Goal: Task Accomplishment & Management: Manage account settings

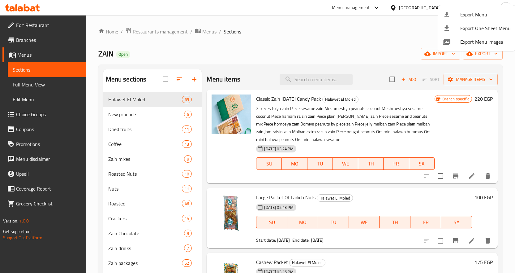
click at [300, 24] on div at bounding box center [257, 136] width 515 height 273
click at [166, 32] on span "Restaurants management" at bounding box center [160, 31] width 55 height 7
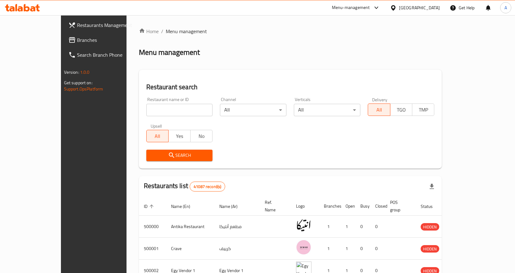
click at [77, 40] on span "Branches" at bounding box center [109, 39] width 65 height 7
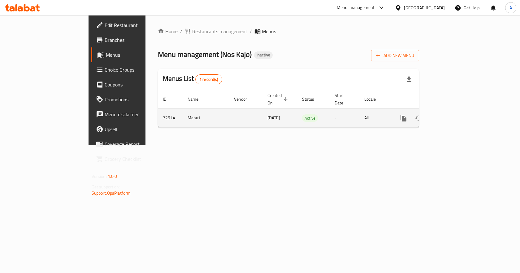
click at [452, 114] on icon "enhanced table" at bounding box center [447, 117] width 7 height 7
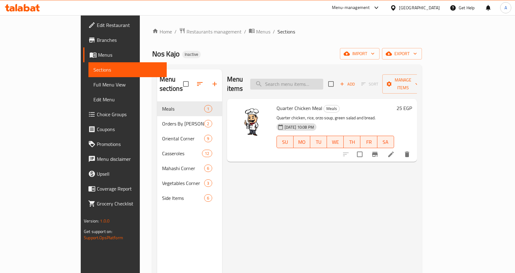
click at [305, 79] on input "search" at bounding box center [286, 84] width 73 height 11
paste input "باتيه"
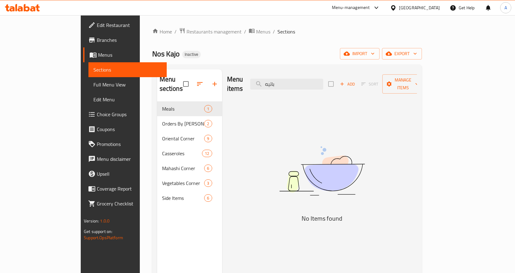
type input "باتيه"
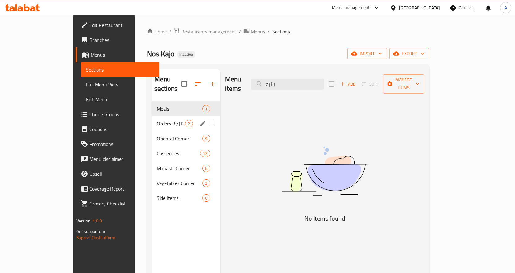
click at [157, 120] on span "Orders By Kilo" at bounding box center [171, 123] width 28 height 7
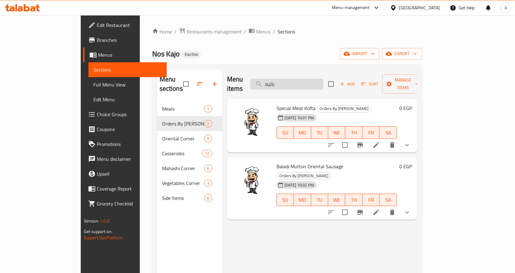
click at [323, 82] on input "باتيه" at bounding box center [286, 84] width 73 height 11
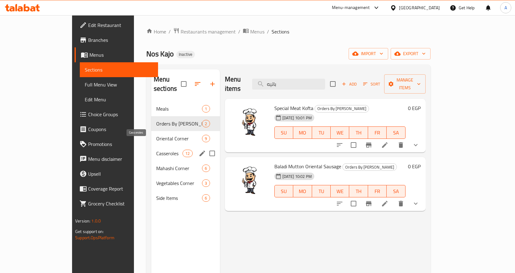
click at [151, 146] on div "Casseroles 12" at bounding box center [185, 153] width 69 height 15
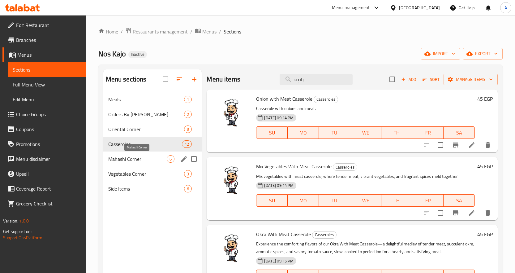
click at [119, 157] on span "Mahashi Corner" at bounding box center [137, 158] width 59 height 7
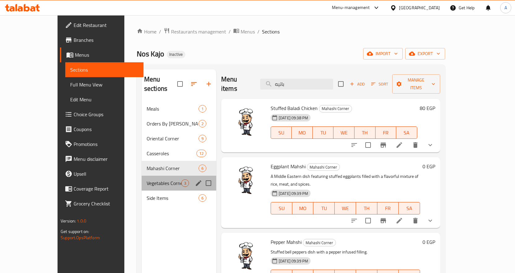
click at [142, 178] on div "Vegetables Corner 3" at bounding box center [179, 182] width 75 height 15
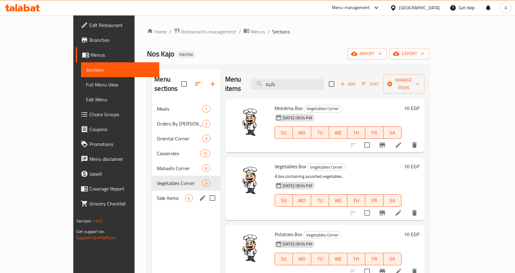
click at [157, 194] on span "Side Items" at bounding box center [171, 197] width 28 height 7
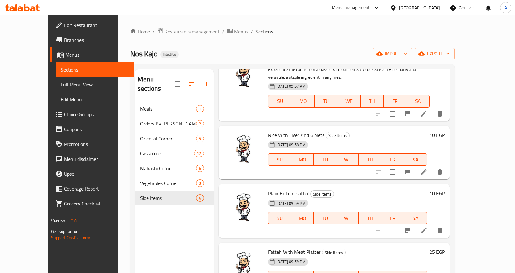
scroll to position [119, 0]
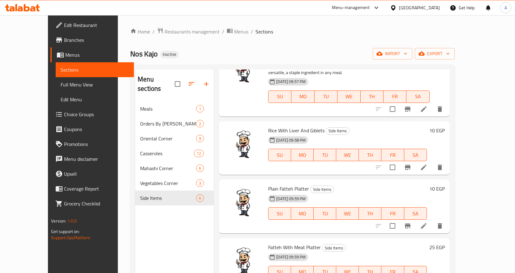
click at [56, 77] on link "Full Menu View" at bounding box center [95, 84] width 78 height 15
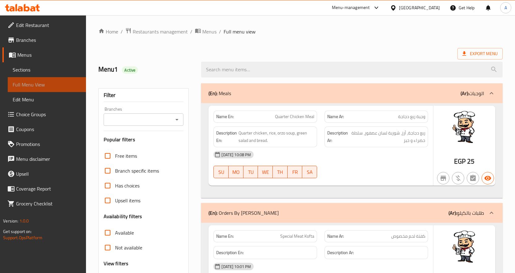
click at [25, 84] on span "Full Menu View" at bounding box center [47, 84] width 68 height 7
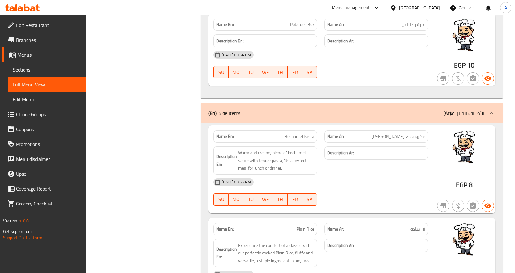
click at [53, 39] on span "Branches" at bounding box center [48, 39] width 65 height 7
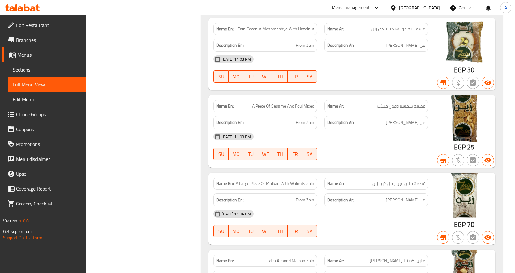
scroll to position [4563, 0]
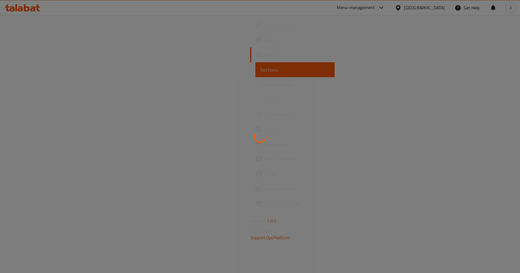
click at [217, 74] on div at bounding box center [260, 136] width 520 height 273
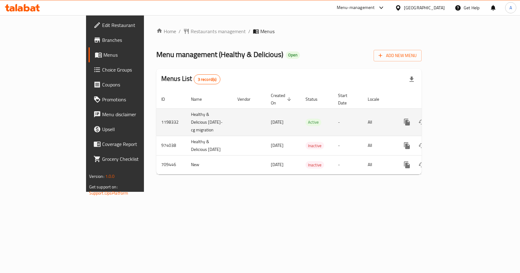
click at [459, 125] on link "enhanced table" at bounding box center [451, 121] width 15 height 15
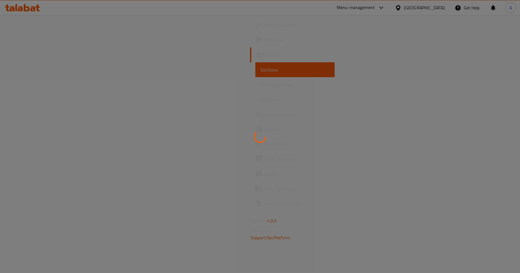
click at [31, 85] on div at bounding box center [260, 136] width 520 height 273
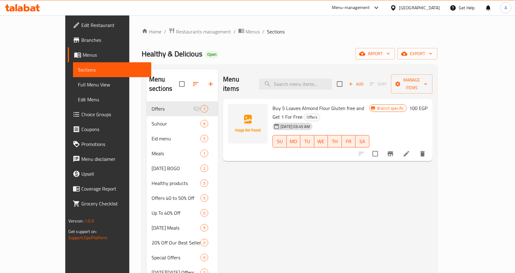
click at [78, 86] on span "Full Menu View" at bounding box center [112, 84] width 68 height 7
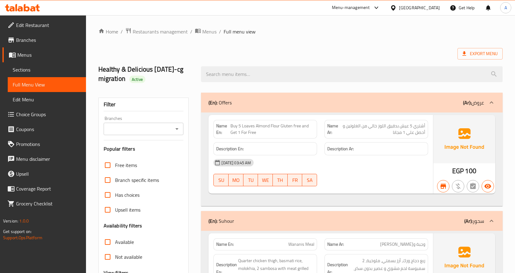
click at [319, 55] on div "Export Menu" at bounding box center [300, 53] width 404 height 11
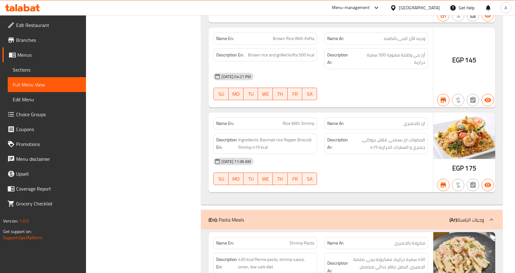
scroll to position [5541, 0]
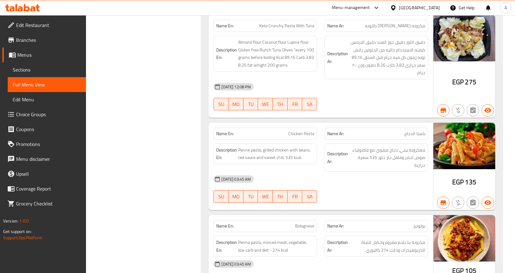
click at [420, 222] on span "بولونيز" at bounding box center [419, 225] width 12 height 6
copy span "بولونيز"
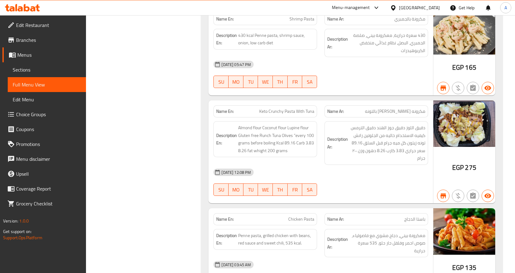
scroll to position [5633, 0]
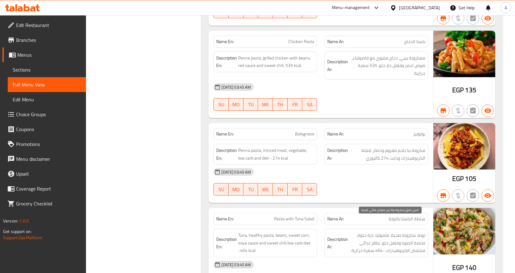
drag, startPoint x: 414, startPoint y: 223, endPoint x: 382, endPoint y: 225, distance: 31.9
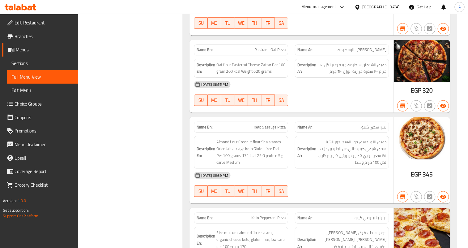
scroll to position [4491, 0]
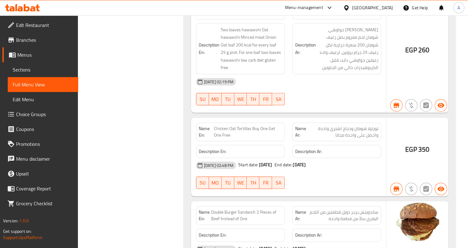
scroll to position [5963, 0]
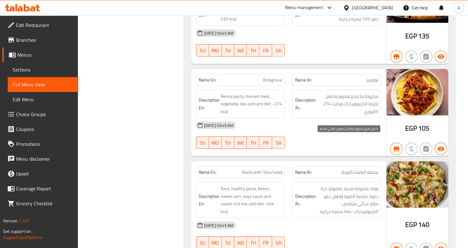
drag, startPoint x: 364, startPoint y: 144, endPoint x: 358, endPoint y: 143, distance: 6.8
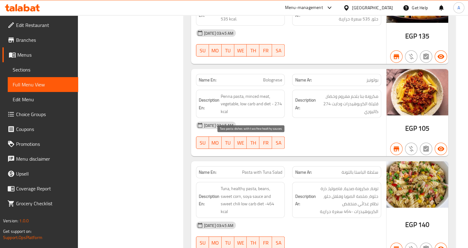
drag, startPoint x: 225, startPoint y: 139, endPoint x: 251, endPoint y: 141, distance: 25.4
click at [24, 37] on span "Branches" at bounding box center [44, 39] width 57 height 7
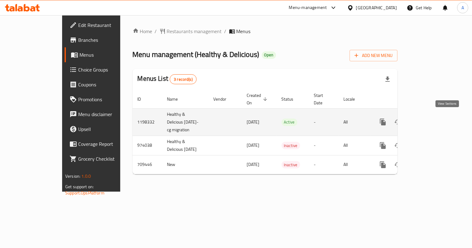
click at [432, 118] on icon "enhanced table" at bounding box center [427, 121] width 7 height 7
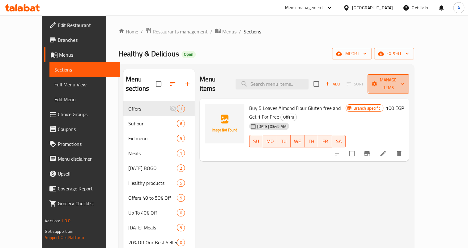
click at [404, 80] on span "Manage items" at bounding box center [389, 83] width 32 height 15
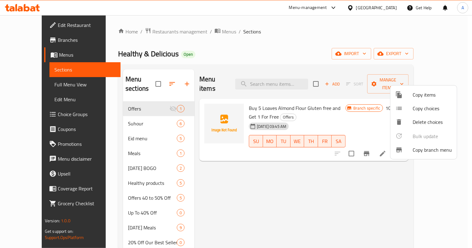
click at [78, 104] on div at bounding box center [236, 124] width 472 height 248
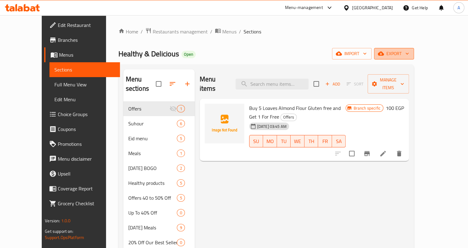
click at [409, 57] on span "export" at bounding box center [394, 54] width 30 height 8
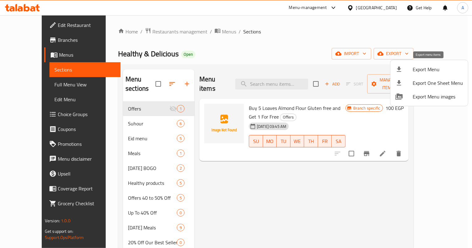
click at [424, 68] on span "Export Menu" at bounding box center [438, 69] width 50 height 7
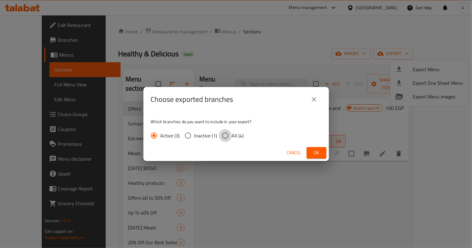
click at [230, 136] on input "All (4)" at bounding box center [225, 135] width 13 height 13
radio input "true"
click at [312, 154] on span "Ok" at bounding box center [317, 153] width 10 height 8
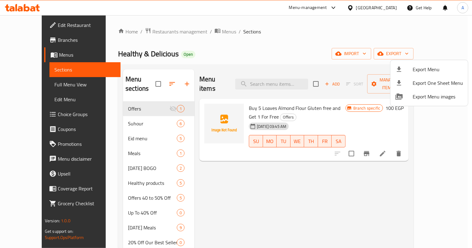
click at [30, 10] on div at bounding box center [236, 124] width 472 height 248
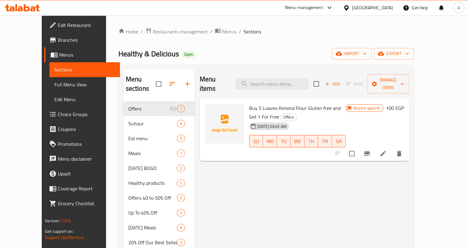
click at [32, 8] on icon at bounding box center [22, 7] width 35 height 7
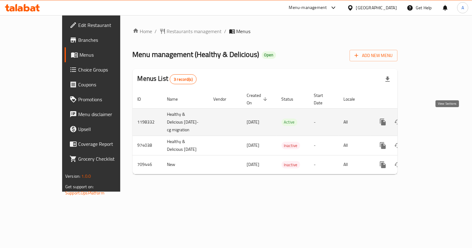
click at [432, 121] on icon "enhanced table" at bounding box center [427, 121] width 7 height 7
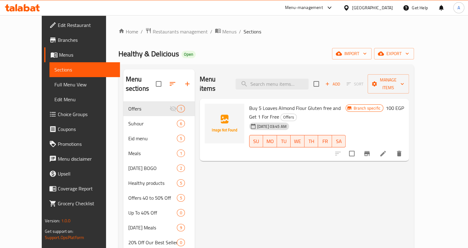
click at [269, 161] on div "Menu items Add Sort Manage items Buy 5 Loaves Almond Flour Gluten free and Get …" at bounding box center [302, 249] width 214 height 361
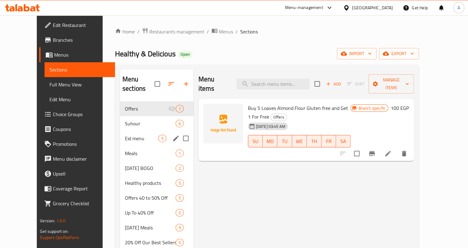
click at [120, 119] on div "Suhour 6" at bounding box center [157, 123] width 74 height 15
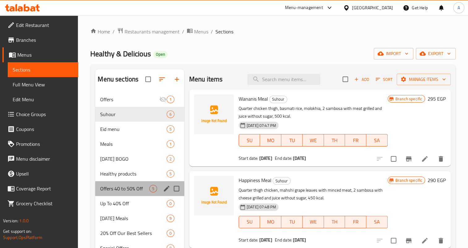
click at [119, 195] on div "Offers 40 to 50% Off 5" at bounding box center [139, 188] width 89 height 15
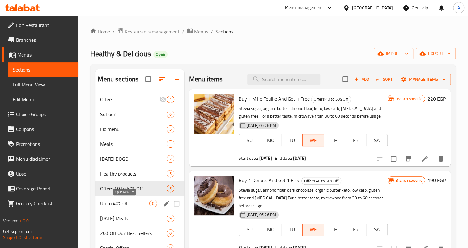
click at [115, 207] on span "Up To 40% Off" at bounding box center [124, 203] width 49 height 7
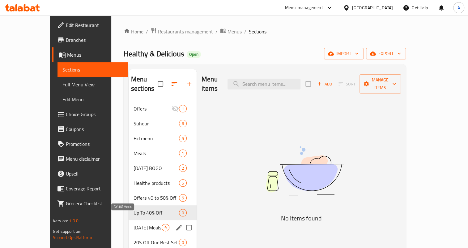
click at [134, 224] on span "[DATE] Meals" at bounding box center [148, 227] width 28 height 7
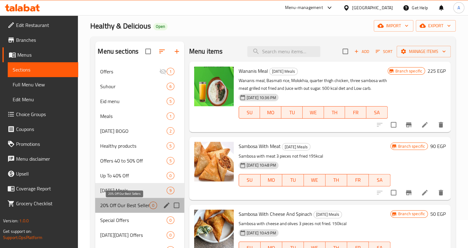
click at [114, 207] on span "20% Off Our Best Sellers" at bounding box center [124, 204] width 49 height 7
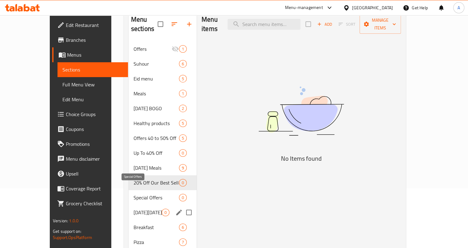
scroll to position [84, 0]
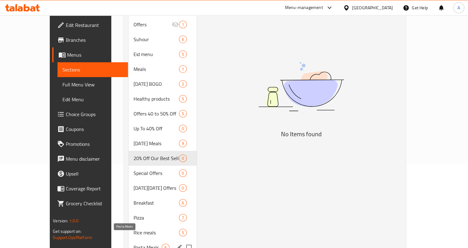
click at [134, 243] on span "Pasta Meals" at bounding box center [148, 246] width 28 height 7
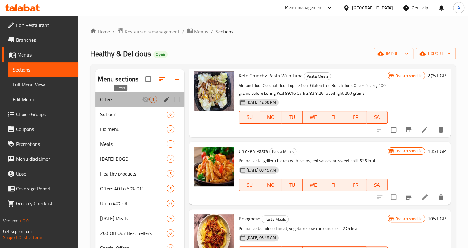
click at [113, 98] on span "Offers" at bounding box center [120, 99] width 41 height 7
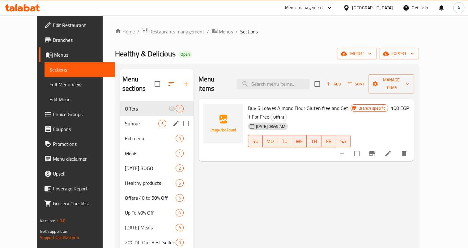
click at [130, 120] on span "Suhour" at bounding box center [142, 123] width 34 height 7
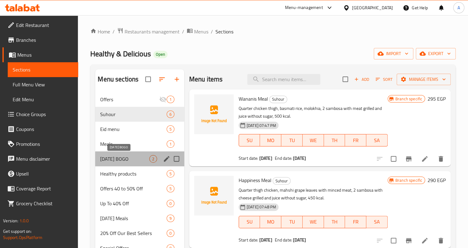
drag, startPoint x: 125, startPoint y: 157, endPoint x: 126, endPoint y: 161, distance: 3.2
click at [125, 157] on span "[DATE] BOGO" at bounding box center [124, 158] width 49 height 7
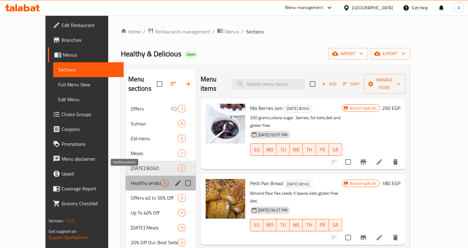
click at [131, 179] on span "Healthy products" at bounding box center [146, 182] width 30 height 7
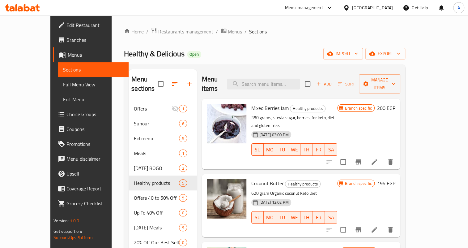
click at [279, 88] on div "Menu items Add Sort Manage items" at bounding box center [301, 83] width 199 height 29
click at [285, 83] on input "search" at bounding box center [263, 84] width 73 height 11
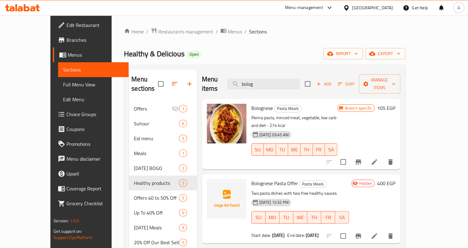
type input "bolog"
click at [378, 232] on icon at bounding box center [374, 235] width 7 height 7
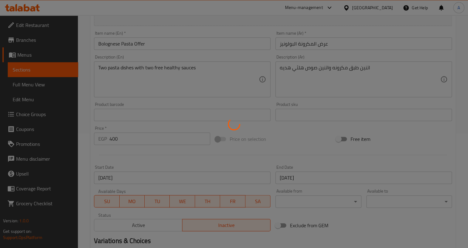
scroll to position [189, 0]
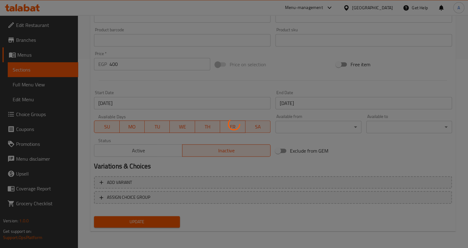
click at [238, 71] on div at bounding box center [234, 124] width 468 height 248
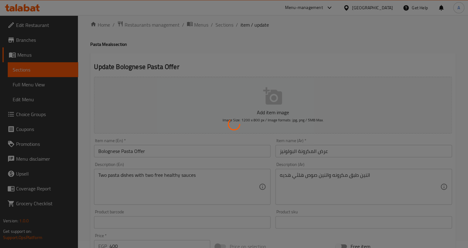
scroll to position [0, 0]
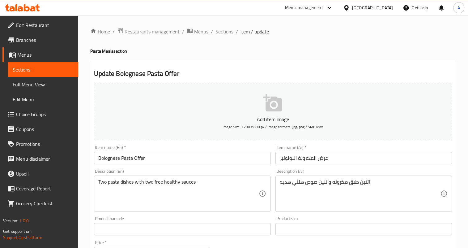
click at [223, 31] on span "Sections" at bounding box center [225, 31] width 18 height 7
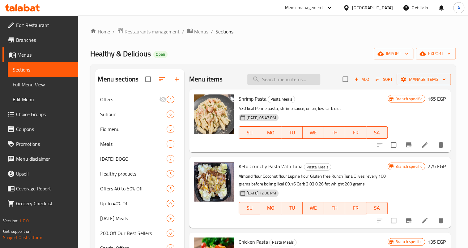
click at [281, 77] on input "search" at bounding box center [283, 79] width 73 height 11
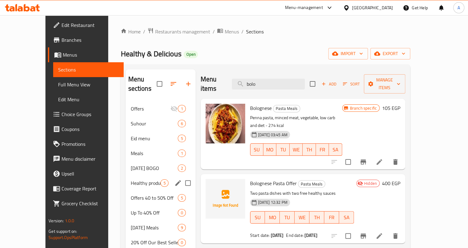
click at [126, 178] on div "Healthy products 5" at bounding box center [161, 182] width 70 height 15
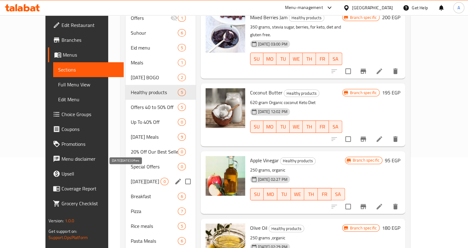
scroll to position [112, 0]
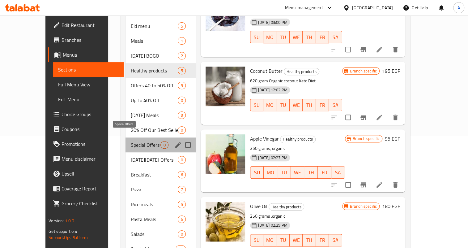
click at [131, 141] on span "Special Offers" at bounding box center [146, 144] width 30 height 7
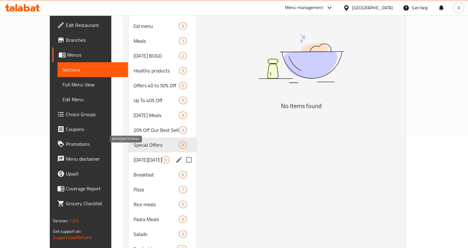
click at [134, 156] on span "[DATE][DATE] Offers" at bounding box center [148, 159] width 28 height 7
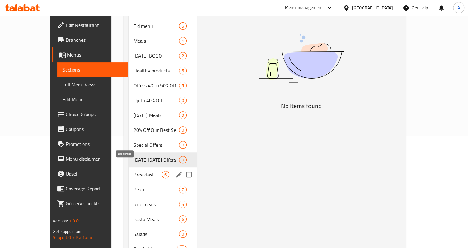
click at [134, 171] on span "Breakfast" at bounding box center [148, 174] width 28 height 7
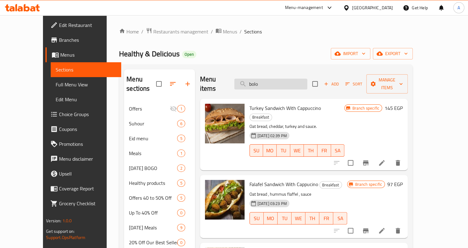
click at [278, 80] on input "bolo" at bounding box center [270, 84] width 73 height 11
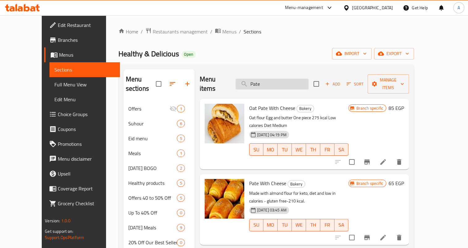
click at [280, 80] on input "Pate" at bounding box center [272, 84] width 73 height 11
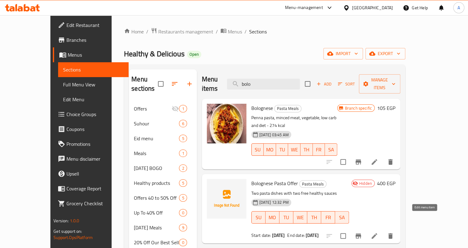
type input "bolo"
click at [378, 232] on icon at bounding box center [374, 235] width 7 height 7
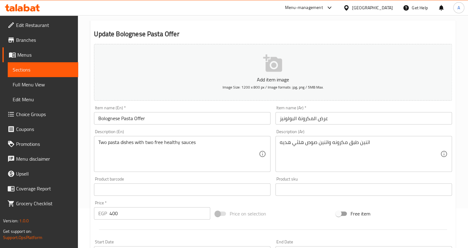
scroll to position [169, 0]
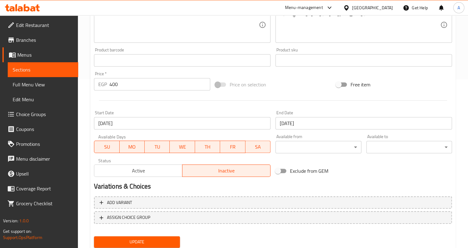
click at [288, 124] on input "27-08-2026" at bounding box center [364, 123] width 177 height 12
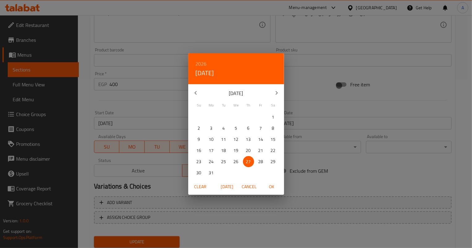
click at [277, 92] on icon "button" at bounding box center [276, 92] width 7 height 7
click at [195, 91] on icon "button" at bounding box center [195, 92] width 7 height 7
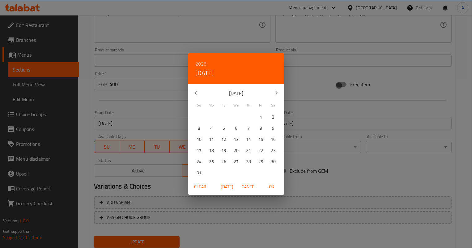
click at [195, 91] on icon "button" at bounding box center [195, 92] width 7 height 7
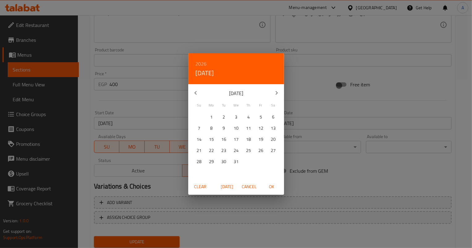
click at [195, 91] on icon "button" at bounding box center [195, 92] width 7 height 7
click at [224, 163] on p "30" at bounding box center [223, 162] width 5 height 8
click at [271, 187] on span "OK" at bounding box center [271, 187] width 15 height 8
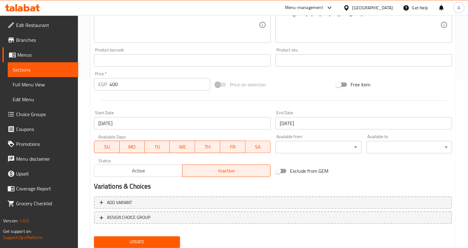
click at [302, 125] on input "[DATE]" at bounding box center [364, 123] width 177 height 12
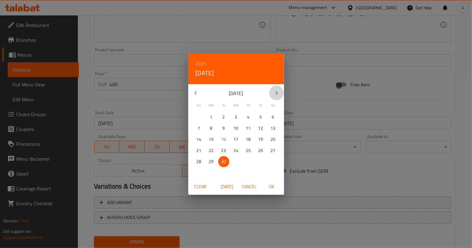
click at [275, 92] on icon "button" at bounding box center [276, 92] width 7 height 7
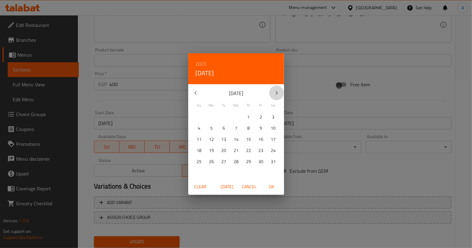
click at [275, 92] on icon "button" at bounding box center [276, 92] width 7 height 7
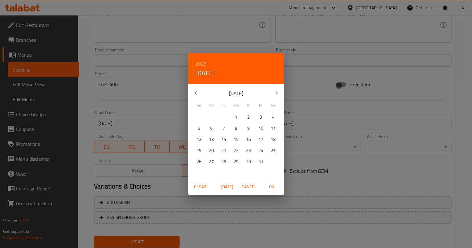
click at [275, 92] on icon "button" at bounding box center [276, 92] width 7 height 7
click at [238, 161] on p "30" at bounding box center [236, 162] width 5 height 8
click at [273, 189] on span "OK" at bounding box center [271, 187] width 15 height 8
type input "30-09-2026"
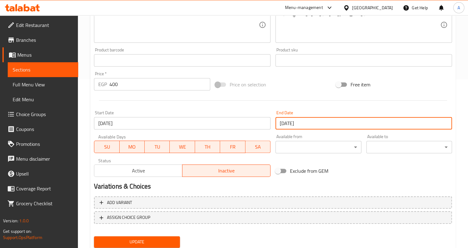
click at [147, 124] on input "27-08-2025" at bounding box center [182, 123] width 177 height 12
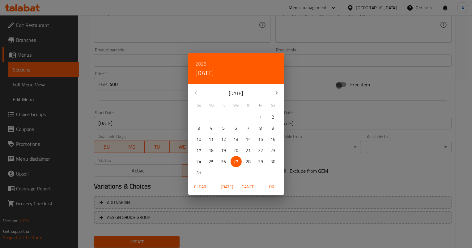
click at [230, 189] on span "[DATE]" at bounding box center [227, 187] width 15 height 8
click at [271, 187] on span "OK" at bounding box center [271, 187] width 15 height 8
type input "[DATE]"
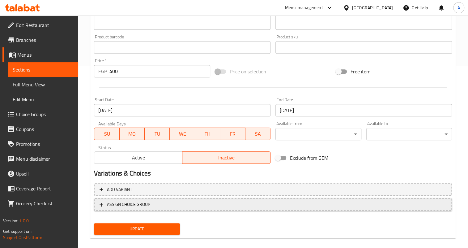
scroll to position [189, 0]
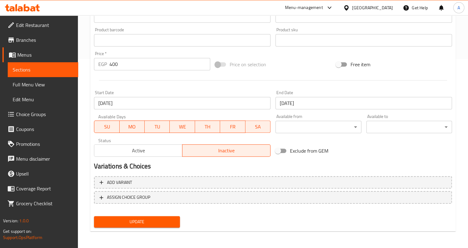
click at [142, 221] on span "Update" at bounding box center [137, 222] width 76 height 8
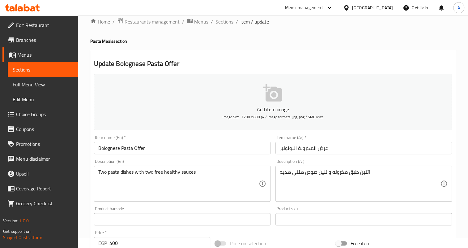
scroll to position [0, 0]
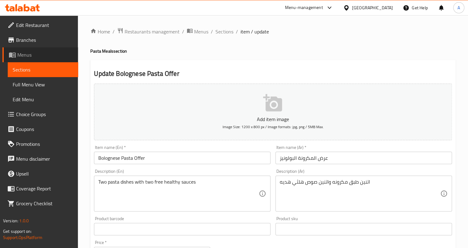
click at [26, 53] on span "Menus" at bounding box center [45, 54] width 56 height 7
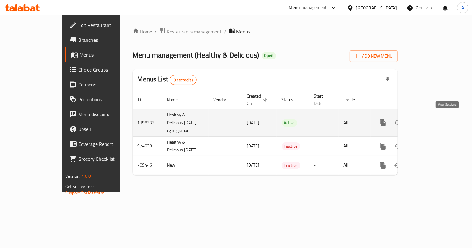
click at [431, 120] on icon "enhanced table" at bounding box center [428, 123] width 6 height 6
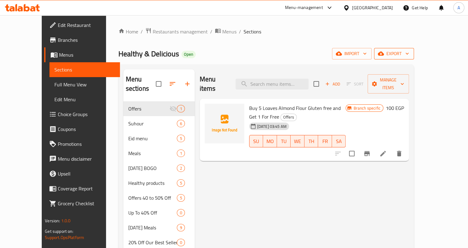
click at [409, 52] on span "export" at bounding box center [394, 54] width 30 height 8
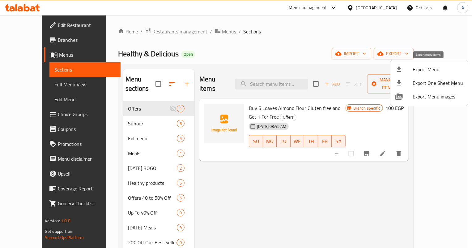
click at [398, 66] on icon at bounding box center [399, 69] width 7 height 7
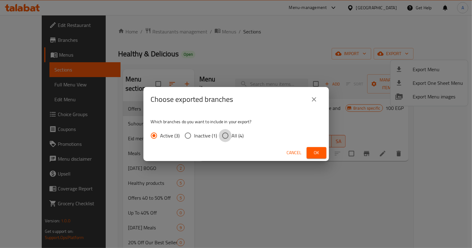
click at [224, 137] on input "All (4)" at bounding box center [225, 135] width 13 height 13
radio input "true"
click at [315, 151] on span "Ok" at bounding box center [317, 153] width 10 height 8
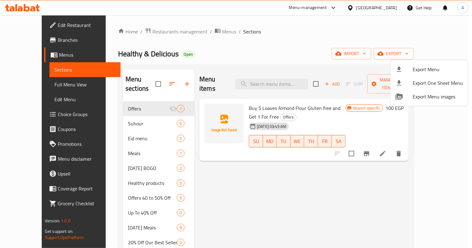
click at [284, 79] on div at bounding box center [236, 124] width 472 height 248
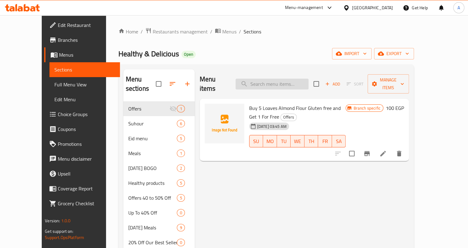
click at [286, 80] on input "search" at bounding box center [272, 84] width 73 height 11
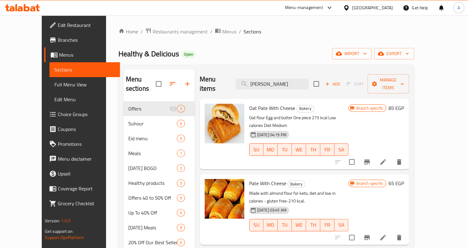
type input "pate"
click at [271, 103] on span "Oat Pate With Cheese" at bounding box center [272, 107] width 46 height 9
copy h6 "Oat Pate With Cheese"
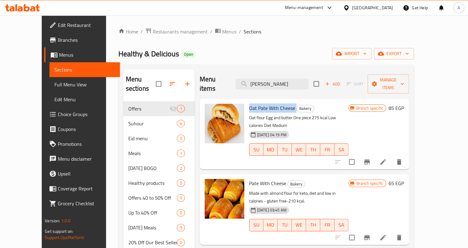
click at [256, 178] on span "Pate With Cheese" at bounding box center [267, 182] width 37 height 9
copy h6 "Pate With Cheese"
click at [256, 178] on span "Pate With Cheese" at bounding box center [267, 182] width 37 height 9
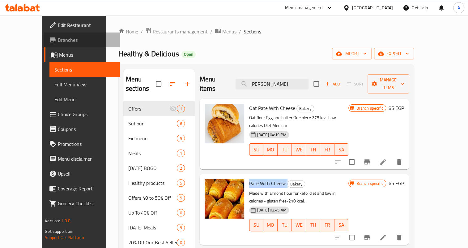
click at [58, 41] on span "Branches" at bounding box center [86, 39] width 57 height 7
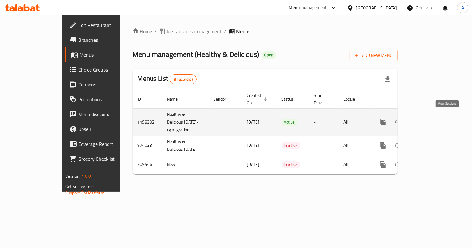
click at [432, 122] on icon "enhanced table" at bounding box center [427, 121] width 7 height 7
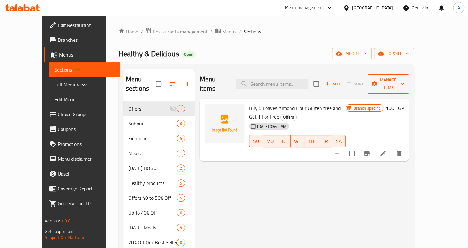
click at [404, 82] on span "Manage items" at bounding box center [389, 83] width 32 height 15
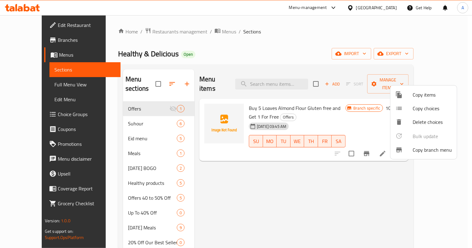
click at [434, 56] on div at bounding box center [236, 124] width 472 height 248
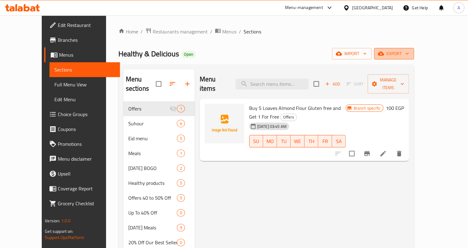
click at [409, 57] on span "export" at bounding box center [394, 54] width 30 height 8
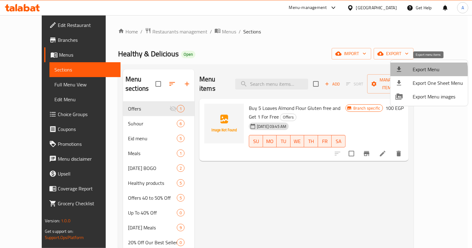
click at [415, 71] on span "Export Menu" at bounding box center [438, 69] width 50 height 7
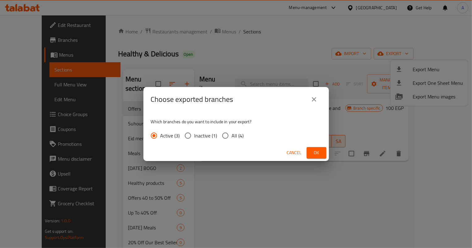
click at [236, 134] on span "All (4)" at bounding box center [238, 135] width 12 height 7
click at [232, 134] on input "All (4)" at bounding box center [225, 135] width 13 height 13
radio input "true"
click at [324, 152] on button "Ok" at bounding box center [317, 152] width 20 height 11
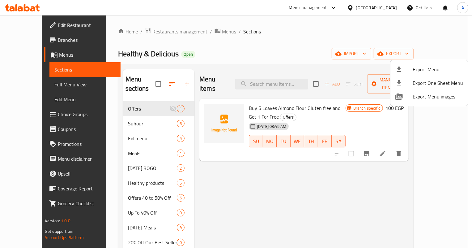
click at [155, 29] on div at bounding box center [236, 124] width 472 height 248
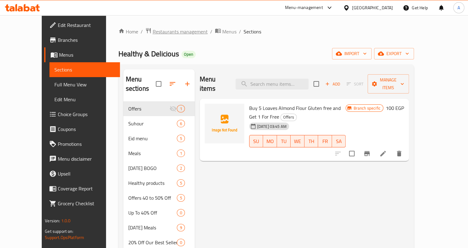
click at [153, 33] on span "Restaurants management" at bounding box center [180, 31] width 55 height 7
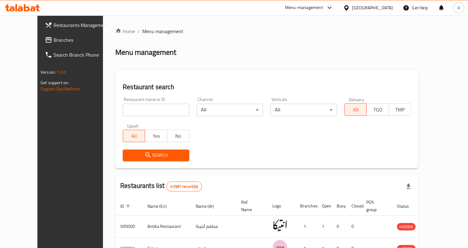
click at [156, 110] on input "search" at bounding box center [156, 110] width 67 height 12
paste input "648283"
type input "648283"
click button "Search" at bounding box center [156, 154] width 67 height 11
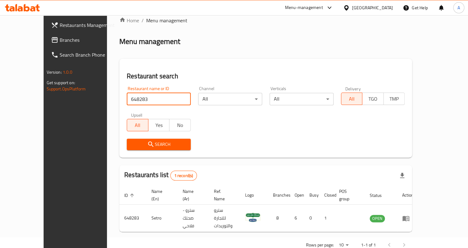
scroll to position [16, 0]
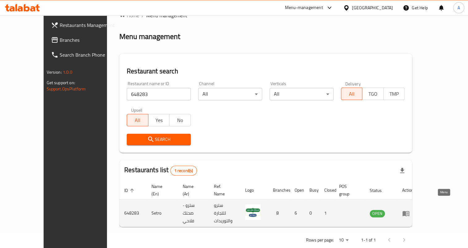
click at [410, 211] on icon "enhanced table" at bounding box center [406, 213] width 7 height 5
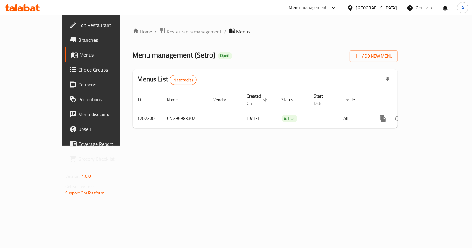
click at [163, 59] on span "Menu management ( Setro )" at bounding box center [174, 55] width 83 height 14
copy span "Setro"
click at [78, 42] on span "Branches" at bounding box center [107, 39] width 58 height 7
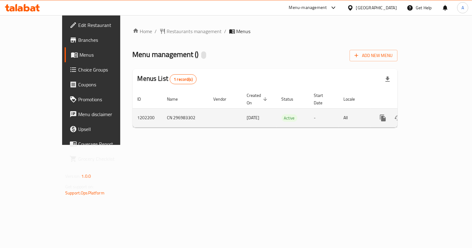
click at [435, 110] on link "enhanced table" at bounding box center [427, 117] width 15 height 15
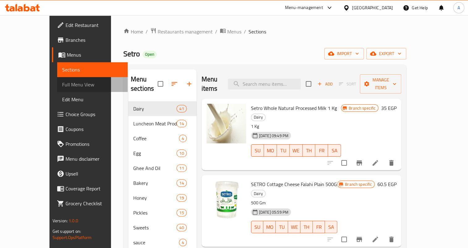
click at [62, 84] on span "Full Menu View" at bounding box center [92, 84] width 61 height 7
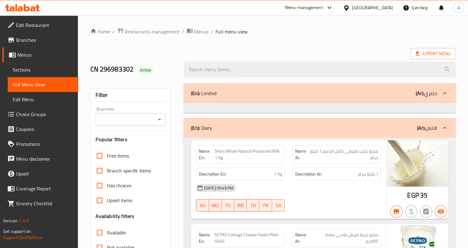
scroll to position [15334, 0]
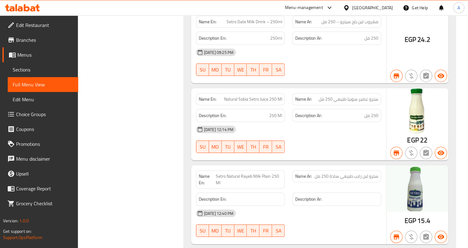
click at [251, 173] on span "Setro Natural Rayeb Milk Plain 250 Ml" at bounding box center [249, 179] width 67 height 13
click at [248, 173] on span "Setro Natural Rayeb Milk Plain 250 Ml" at bounding box center [249, 179] width 67 height 13
copy span "Rayeb"
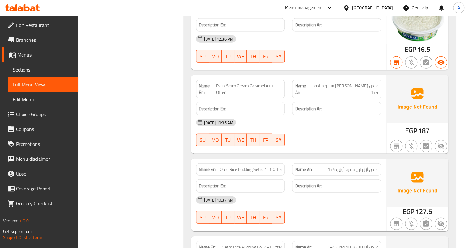
scroll to position [11498, 0]
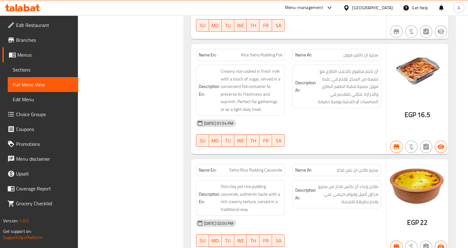
click at [357, 167] on span "سترو طاجن ارز بلبن فخار" at bounding box center [358, 170] width 42 height 6
drag, startPoint x: 240, startPoint y: 124, endPoint x: 264, endPoint y: 124, distance: 23.8
click at [264, 167] on span "Setro Rice Pudding Casserole" at bounding box center [255, 170] width 53 height 6
copy span "Rice Pudding"
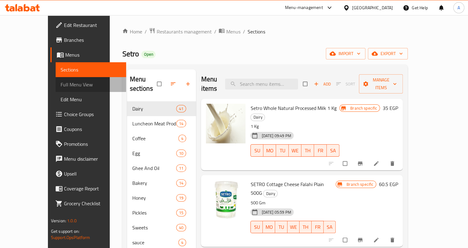
click at [61, 86] on span "Full Menu View" at bounding box center [91, 84] width 61 height 7
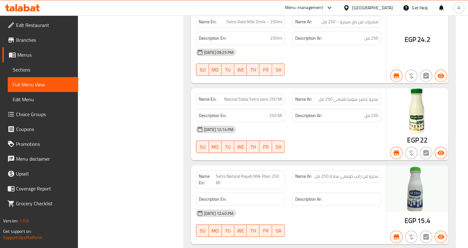
scroll to position [11463, 0]
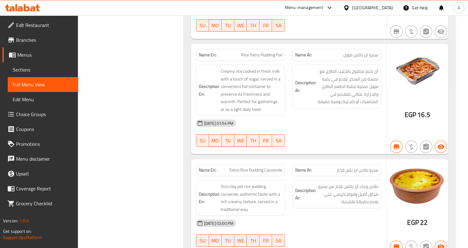
drag, startPoint x: 28, startPoint y: 72, endPoint x: 36, endPoint y: 68, distance: 8.7
click at [28, 72] on span "Sections" at bounding box center [43, 69] width 61 height 7
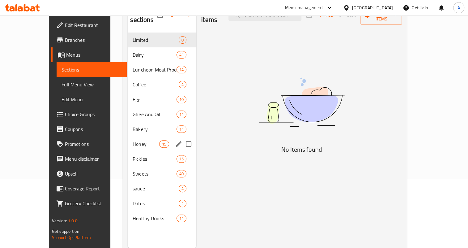
scroll to position [59, 0]
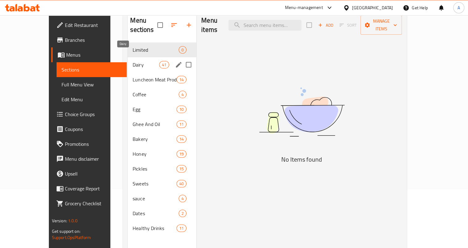
click at [133, 61] on span "Dairy" at bounding box center [146, 64] width 26 height 7
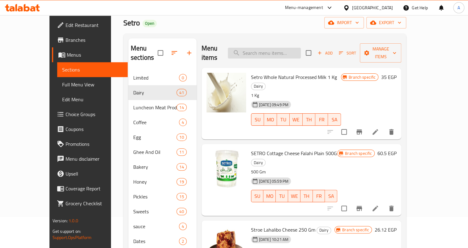
scroll to position [31, 0]
click at [274, 49] on input "search" at bounding box center [264, 53] width 73 height 11
click at [333, 50] on span "Add" at bounding box center [325, 53] width 17 height 7
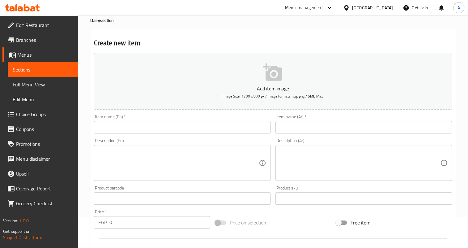
click at [312, 126] on input "text" at bounding box center [364, 127] width 177 height 12
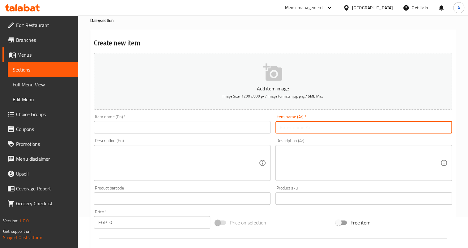
paste input "رايب مانجو 4+1"
type input "رايب مانجو 4+1"
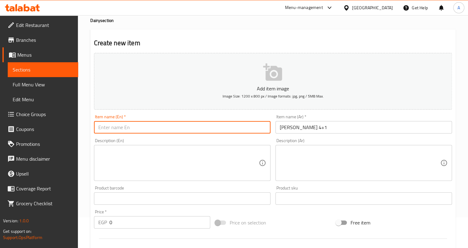
click at [190, 130] on input "text" at bounding box center [182, 127] width 177 height 12
paste input "Rayeb"
click at [113, 126] on input "MangoRayeb" at bounding box center [182, 127] width 177 height 12
click at [170, 127] on input "Mango Rayeb" at bounding box center [182, 127] width 177 height 12
type input "[PERSON_NAME] 4+1"
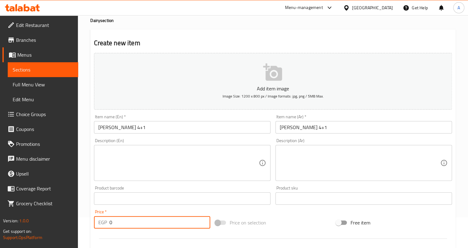
drag, startPoint x: 115, startPoint y: 224, endPoint x: 76, endPoint y: 218, distance: 39.8
click at [76, 218] on div "Edit Restaurant Branches Menus Sections Full Menu View Edit Menu Choice Groups …" at bounding box center [234, 196] width 468 height 422
paste input "11"
type input "110"
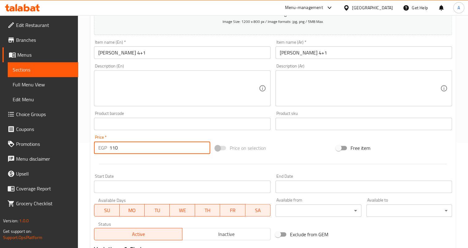
scroll to position [143, 0]
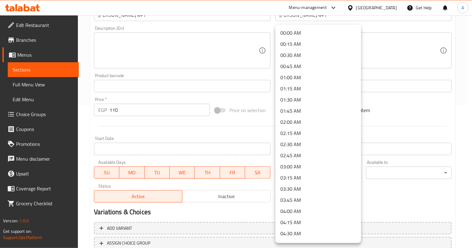
click at [202, 140] on div at bounding box center [236, 124] width 472 height 248
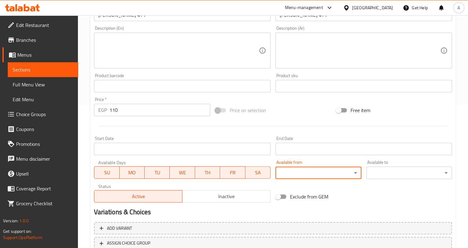
click at [171, 146] on div "00:00 AM 00:15 AM 00:30 AM 00:45 AM 01:00 AM 01:15 AM 01:30 AM 01:45 AM 02:00 A…" at bounding box center [234, 124] width 468 height 248
click at [164, 146] on input "Start Date" at bounding box center [182, 149] width 177 height 12
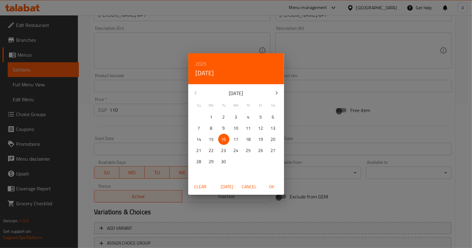
click at [272, 186] on span "OK" at bounding box center [271, 187] width 15 height 8
type input "[DATE]"
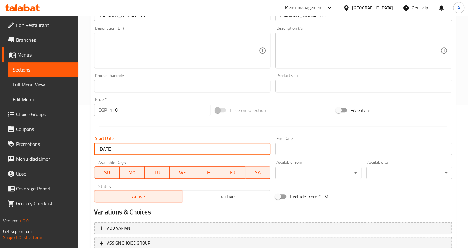
click at [331, 149] on input "Start Date" at bounding box center [364, 149] width 177 height 12
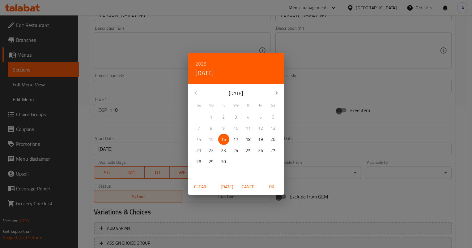
click at [225, 162] on p "30" at bounding box center [223, 162] width 5 height 8
click at [276, 189] on span "OK" at bounding box center [271, 187] width 15 height 8
type input "[DATE]"
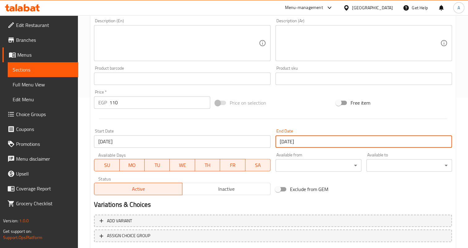
scroll to position [189, 0]
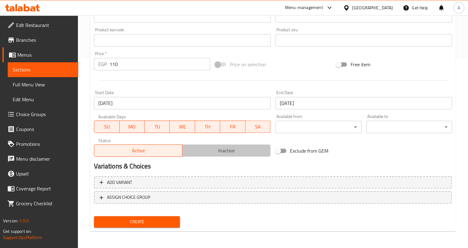
click at [221, 146] on span "Inactive" at bounding box center [226, 150] width 83 height 9
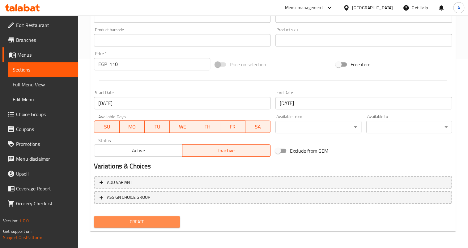
click at [143, 222] on span "Create" at bounding box center [137, 222] width 76 height 8
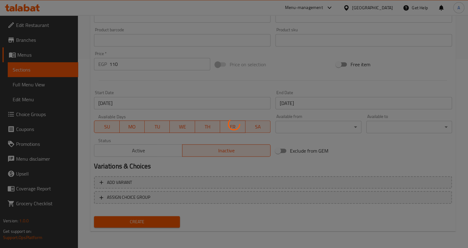
type input "0"
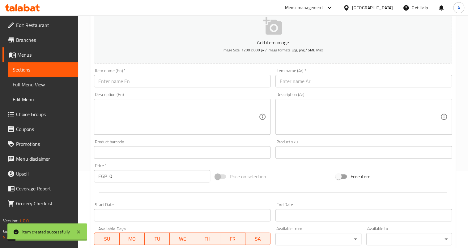
scroll to position [76, 0]
click at [321, 79] on input "text" at bounding box center [364, 81] width 177 height 12
paste input "رز بلبن فخار 4+1"
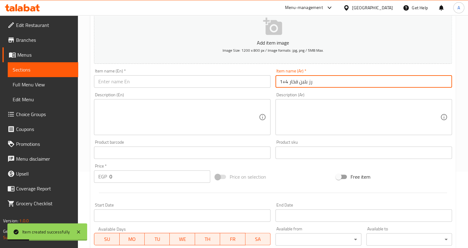
type input "رز بلبن فخار 4+1"
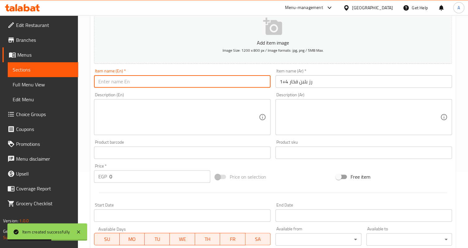
click at [138, 82] on input "text" at bounding box center [182, 81] width 177 height 12
paste input "Rice Pudding"
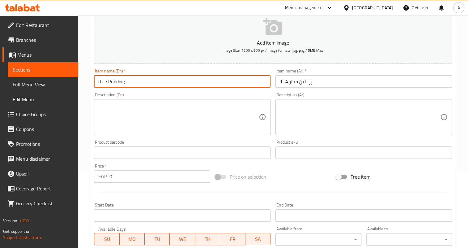
paste input "Pottery"
type input "Rice Pudding Pottery 4+1"
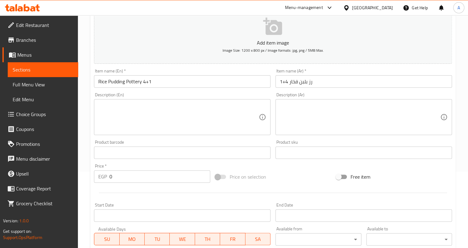
drag, startPoint x: 109, startPoint y: 174, endPoint x: 112, endPoint y: 174, distance: 3.7
click at [110, 174] on div "EGP 0 Price *" at bounding box center [152, 176] width 116 height 12
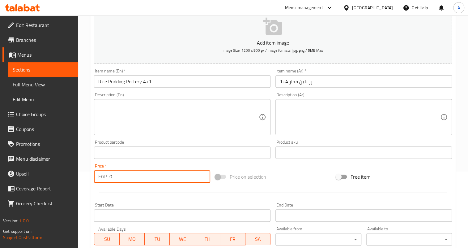
click at [113, 174] on input "0" at bounding box center [160, 176] width 101 height 12
paste input "192.5"
type input "192.5"
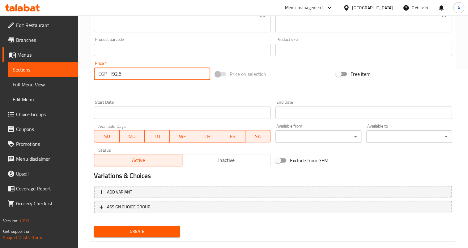
scroll to position [189, 0]
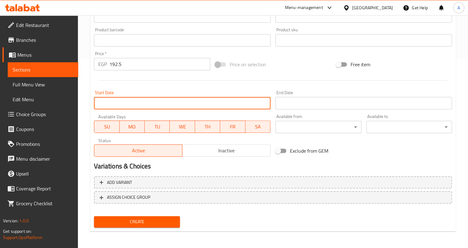
click at [133, 104] on input "Start Date" at bounding box center [182, 103] width 177 height 12
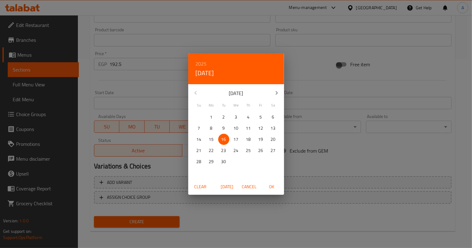
click at [274, 189] on span "OK" at bounding box center [271, 187] width 15 height 8
type input "[DATE]"
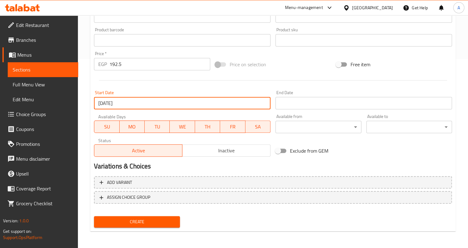
click at [309, 98] on input "Start Date" at bounding box center [364, 103] width 177 height 12
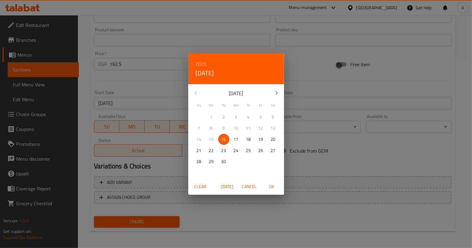
click at [225, 160] on p "30" at bounding box center [223, 162] width 5 height 8
click at [274, 185] on span "OK" at bounding box center [271, 187] width 15 height 8
type input "[DATE]"
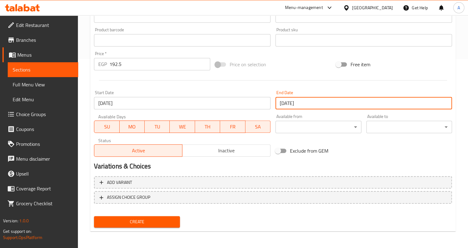
click at [145, 223] on span "Create" at bounding box center [137, 222] width 76 height 8
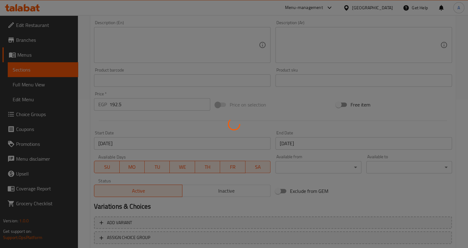
scroll to position [76, 0]
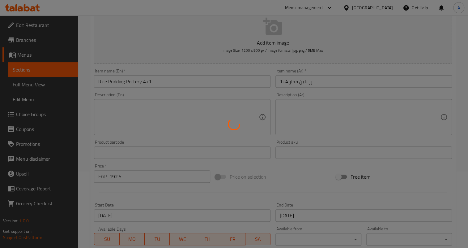
type input "0"
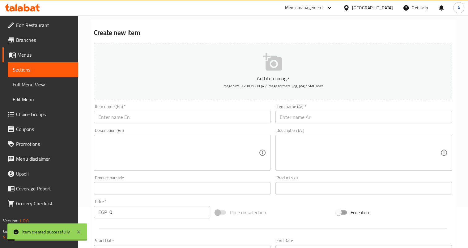
scroll to position [0, 0]
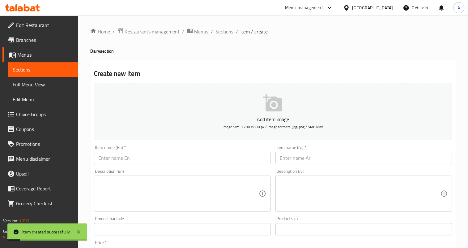
click at [223, 32] on span "Sections" at bounding box center [225, 31] width 18 height 7
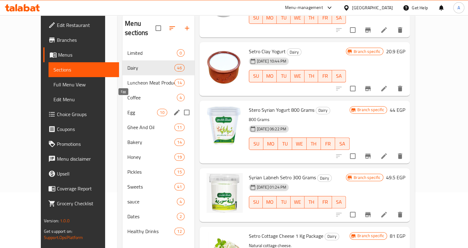
scroll to position [56, 0]
click at [127, 153] on span "Honey" at bounding box center [142, 156] width 30 height 7
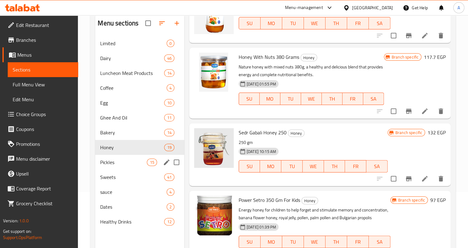
drag, startPoint x: 110, startPoint y: 165, endPoint x: 111, endPoint y: 172, distance: 6.9
click at [110, 166] on div "Pickles 15" at bounding box center [139, 162] width 89 height 15
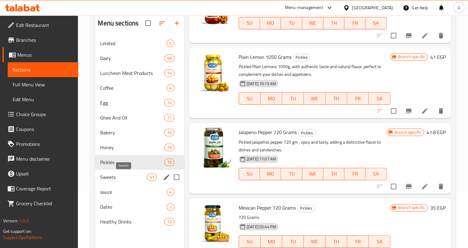
scroll to position [817, 0]
click at [110, 181] on div "Sweets 41" at bounding box center [139, 177] width 89 height 15
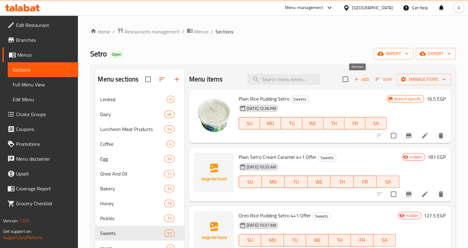
click at [358, 77] on span "Add" at bounding box center [362, 79] width 17 height 7
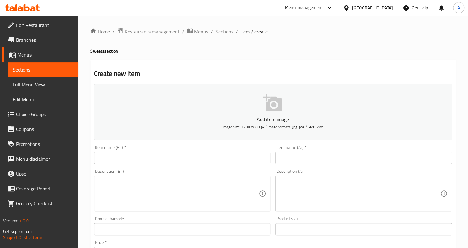
click at [317, 147] on div "Item name (Ar)   * Item name (Ar) *" at bounding box center [364, 154] width 177 height 19
click at [306, 154] on input "text" at bounding box center [364, 158] width 177 height 12
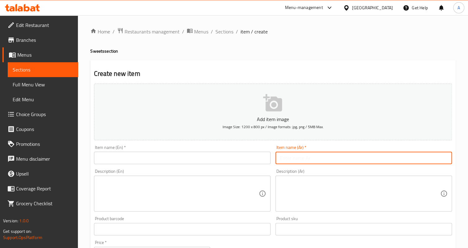
paste input "جيلي فراوله 4+1"
type input "جيلي فراوله 4+1"
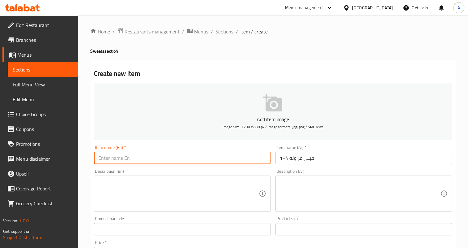
click at [248, 158] on input "text" at bounding box center [182, 158] width 177 height 12
type input "ٍ"
type input "Strawberry Jelly 4+1"
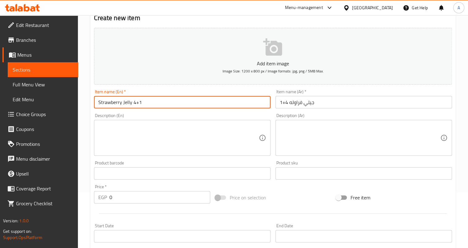
scroll to position [84, 0]
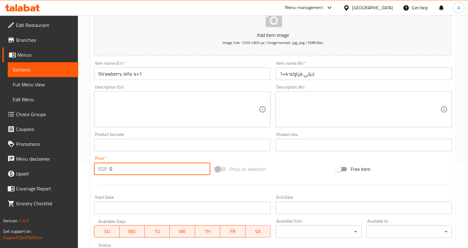
drag, startPoint x: 119, startPoint y: 169, endPoint x: 114, endPoint y: 170, distance: 4.7
click at [114, 170] on input "0" at bounding box center [160, 168] width 101 height 12
paste input "82.5"
paste input "number"
drag, startPoint x: 126, startPoint y: 167, endPoint x: 98, endPoint y: 169, distance: 28.2
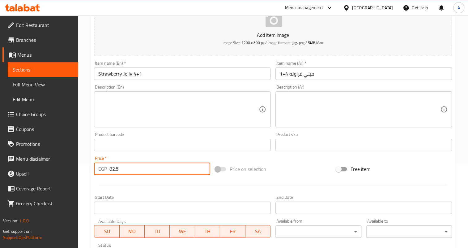
click at [98, 169] on div "EGP 82.5 Price *" at bounding box center [152, 168] width 116 height 12
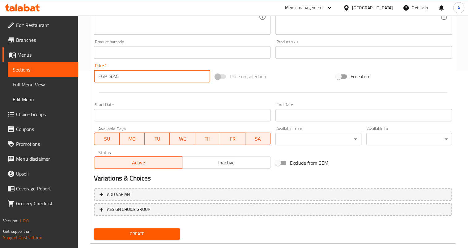
scroll to position [189, 0]
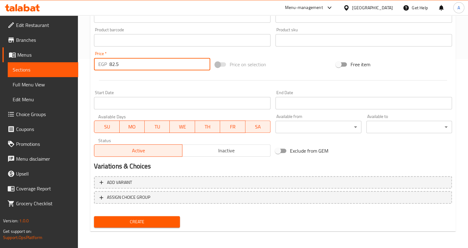
type input "82.5"
click at [193, 150] on span "Inactive" at bounding box center [226, 150] width 83 height 9
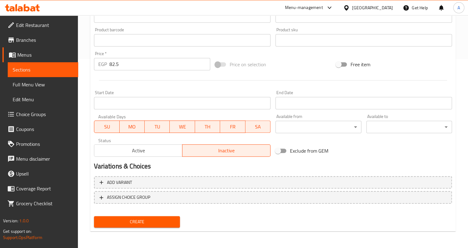
click at [155, 103] on input "Start Date" at bounding box center [182, 103] width 177 height 12
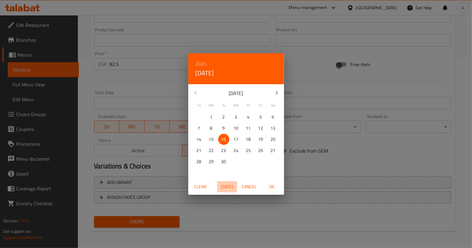
click at [226, 188] on span "Today" at bounding box center [227, 187] width 15 height 8
click at [271, 187] on span "OK" at bounding box center [271, 187] width 15 height 8
type input "[DATE]"
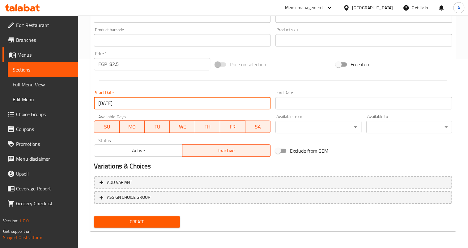
click at [326, 100] on input "Start Date" at bounding box center [364, 103] width 177 height 12
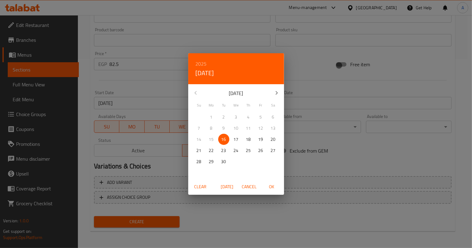
click at [222, 162] on p "30" at bounding box center [223, 162] width 5 height 8
click at [273, 188] on span "OK" at bounding box center [271, 187] width 15 height 8
type input "[DATE]"
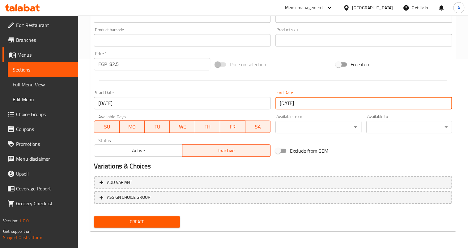
click at [137, 219] on span "Create" at bounding box center [137, 222] width 76 height 8
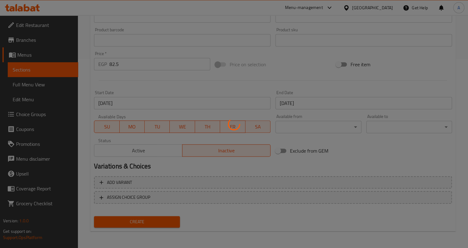
type input "0"
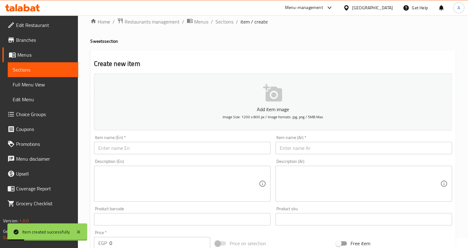
scroll to position [0, 0]
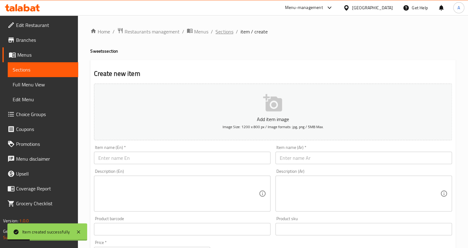
click at [225, 34] on span "Sections" at bounding box center [225, 31] width 18 height 7
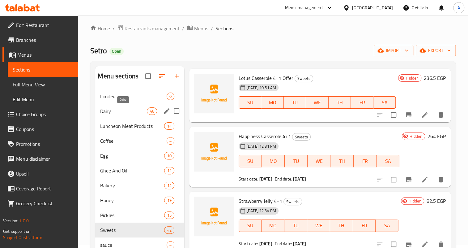
scroll to position [2, 0]
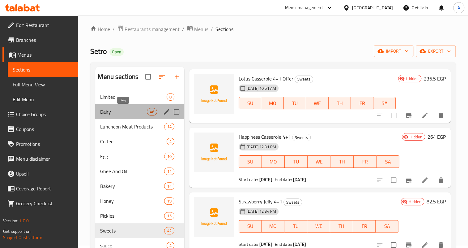
click at [110, 110] on span "Dairy" at bounding box center [123, 111] width 47 height 7
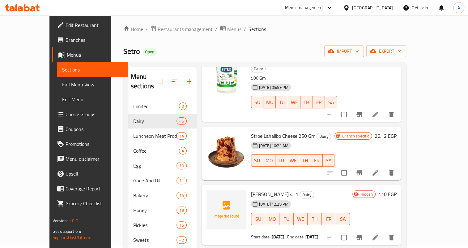
scroll to position [155, 0]
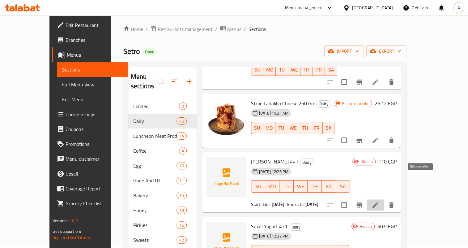
click at [379, 201] on icon at bounding box center [375, 204] width 7 height 7
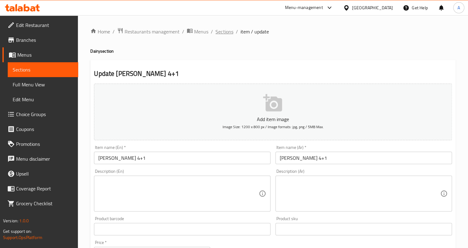
click at [230, 31] on span "Sections" at bounding box center [225, 31] width 18 height 7
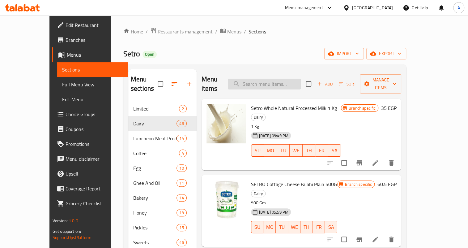
click at [279, 83] on input "search" at bounding box center [264, 84] width 73 height 11
type input "v"
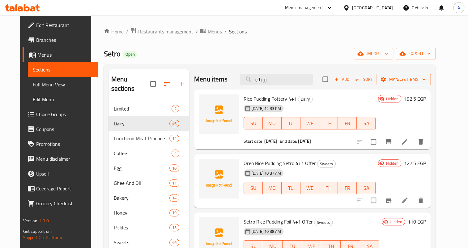
type input "رز بلب"
click at [409, 144] on icon at bounding box center [404, 141] width 7 height 7
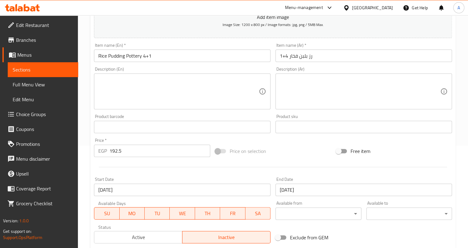
scroll to position [28, 0]
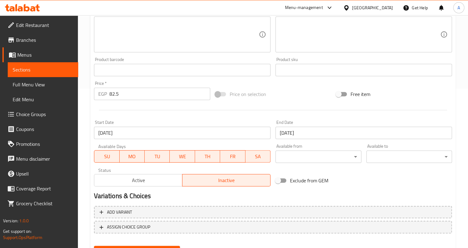
scroll to position [189, 0]
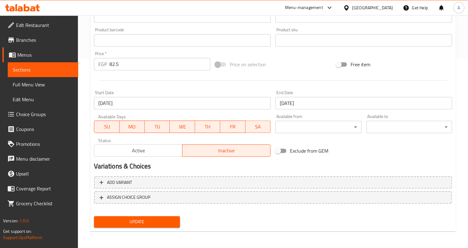
click at [149, 217] on button "Update" at bounding box center [137, 221] width 86 height 11
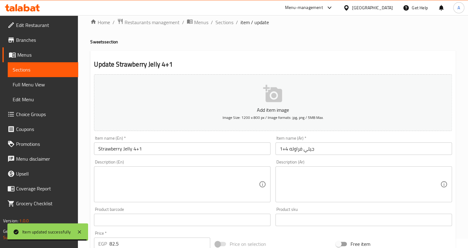
scroll to position [0, 0]
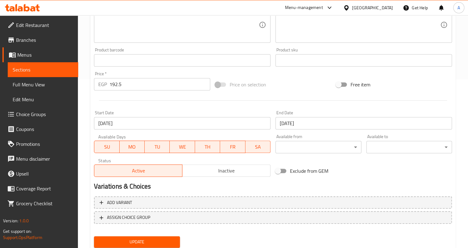
click at [208, 172] on span "Inactive" at bounding box center [226, 170] width 83 height 9
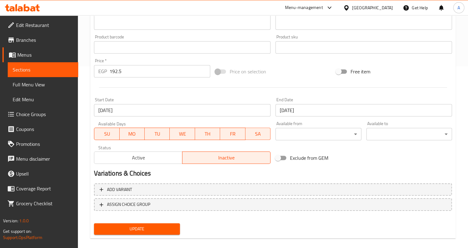
scroll to position [189, 0]
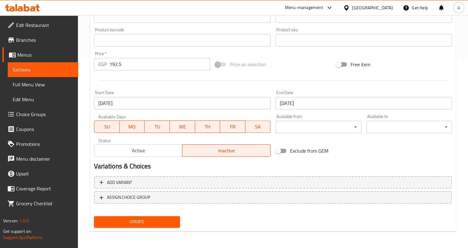
click at [152, 218] on span "Update" at bounding box center [137, 222] width 76 height 8
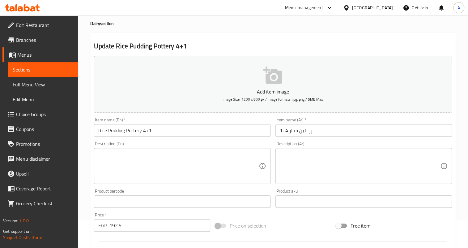
scroll to position [0, 0]
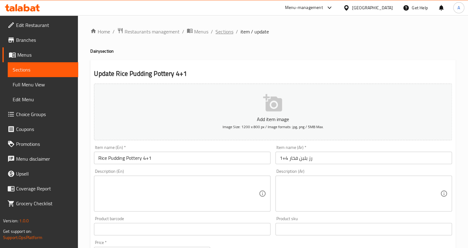
click at [226, 33] on span "Sections" at bounding box center [225, 31] width 18 height 7
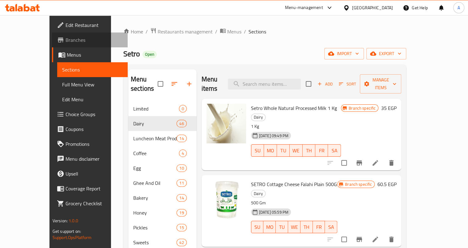
click at [66, 36] on span "Branches" at bounding box center [94, 39] width 57 height 7
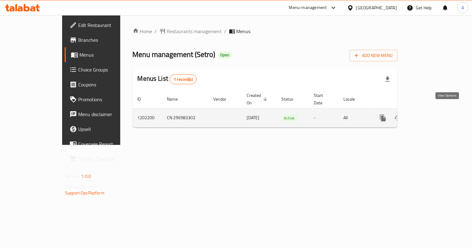
click at [431, 115] on icon "enhanced table" at bounding box center [428, 118] width 6 height 6
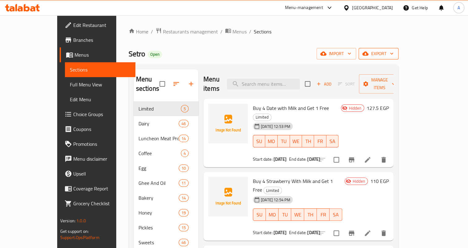
click at [394, 56] on span "export" at bounding box center [379, 54] width 30 height 8
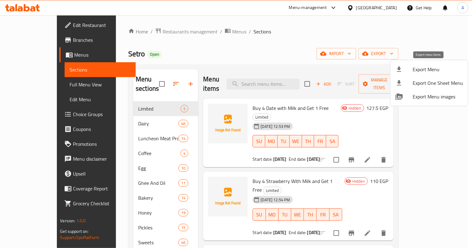
click at [426, 71] on span "Export Menu" at bounding box center [438, 69] width 50 height 7
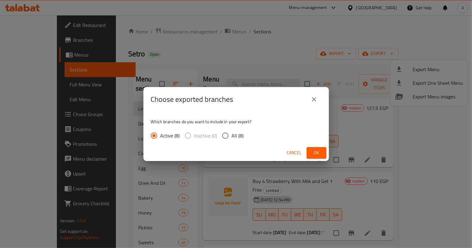
click at [238, 134] on span "All (8)" at bounding box center [238, 135] width 12 height 7
click at [232, 134] on input "All (8)" at bounding box center [225, 135] width 13 height 13
radio input "true"
click at [311, 152] on button "Ok" at bounding box center [317, 152] width 20 height 11
